Goal: Navigation & Orientation: Find specific page/section

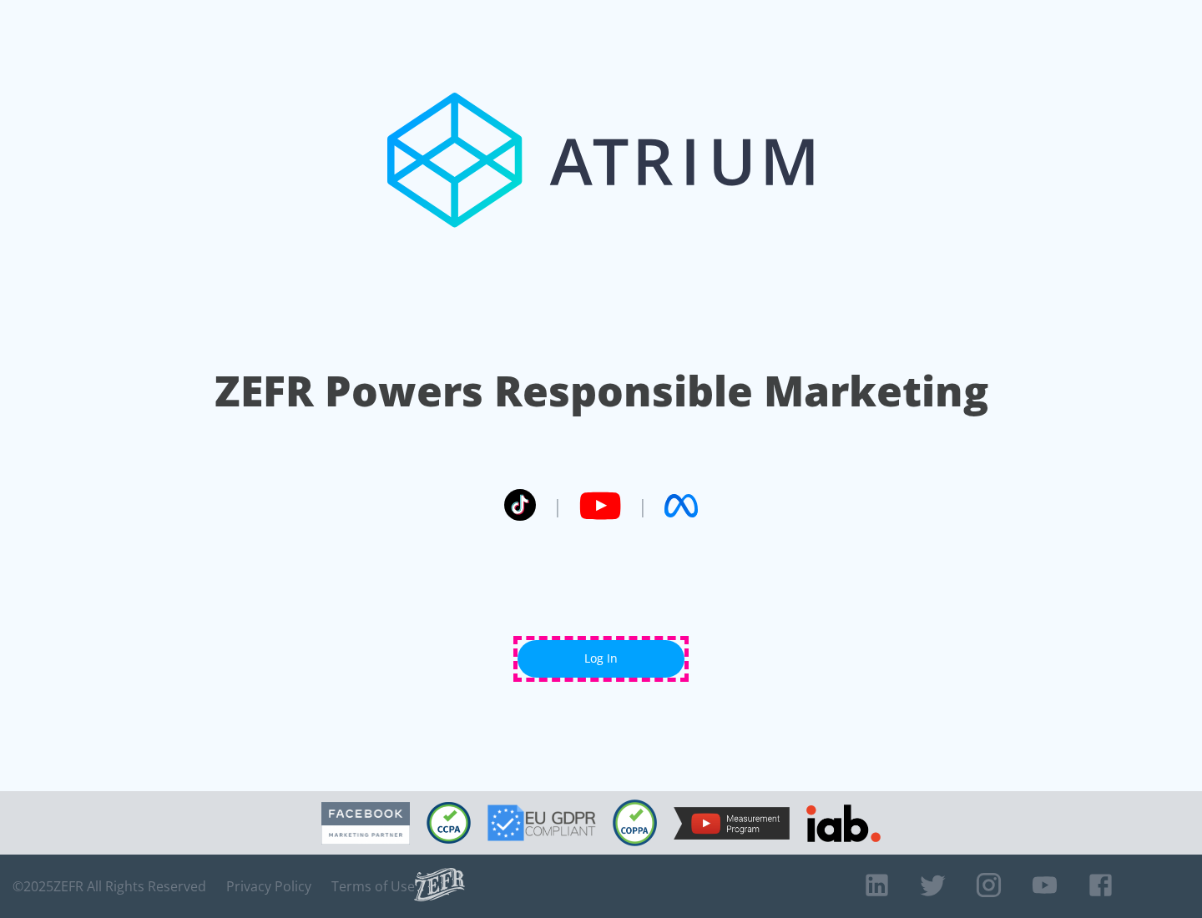
click at [601, 658] on link "Log In" at bounding box center [600, 659] width 167 height 38
